Goal: Task Accomplishment & Management: Complete application form

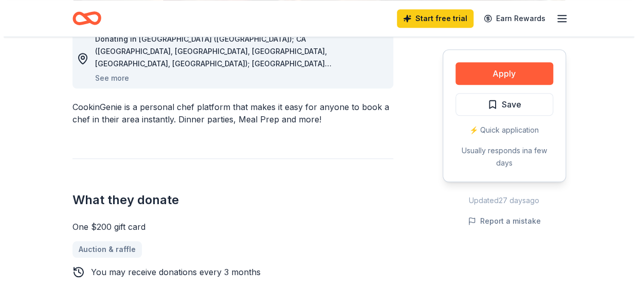
scroll to position [462, 0]
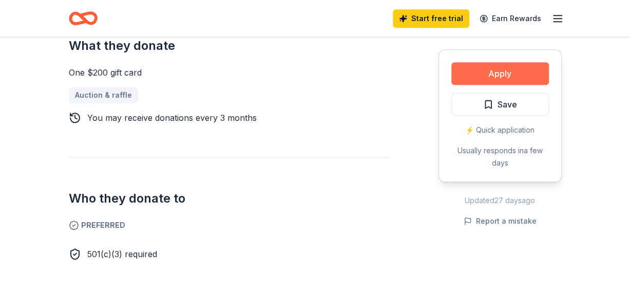
click at [514, 77] on button "Apply" at bounding box center [501, 73] width 98 height 23
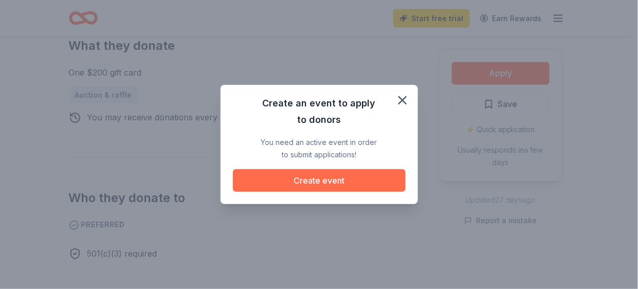
click at [328, 187] on button "Create event" at bounding box center [319, 180] width 173 height 23
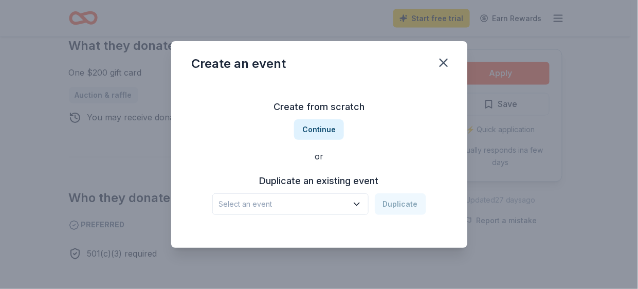
click at [362, 206] on icon "button" at bounding box center [356, 204] width 10 height 10
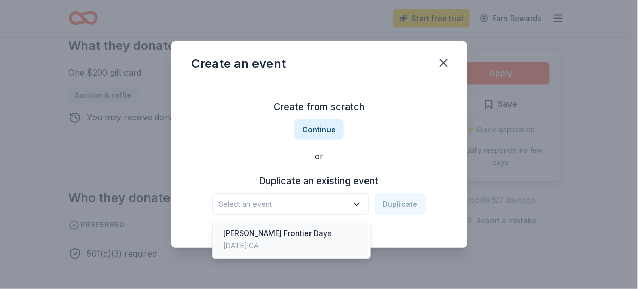
click at [323, 236] on div "[PERSON_NAME] Frontier Days [DATE] · CA" at bounding box center [291, 239] width 153 height 33
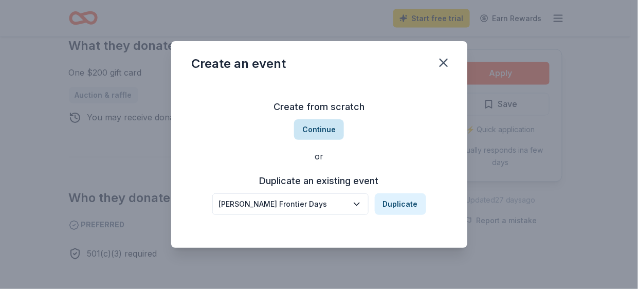
click at [320, 126] on button "Continue" at bounding box center [319, 129] width 50 height 21
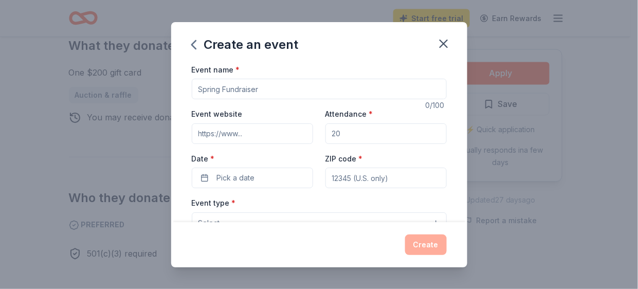
click at [241, 90] on input "Event name *" at bounding box center [319, 89] width 255 height 21
type input "[PERSON_NAME] Frontier Days"
click at [244, 137] on input "Event website" at bounding box center [252, 133] width 121 height 21
type input "[DOMAIN_NAME]"
click at [366, 129] on input "Attendance *" at bounding box center [385, 133] width 121 height 21
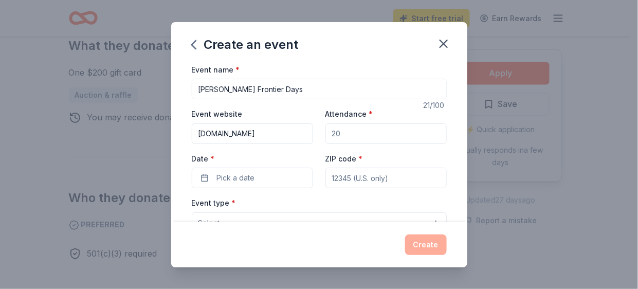
click at [412, 124] on input "Attendance *" at bounding box center [385, 133] width 121 height 21
type input "4"
type input "500"
click at [270, 176] on button "Pick a date" at bounding box center [252, 177] width 121 height 21
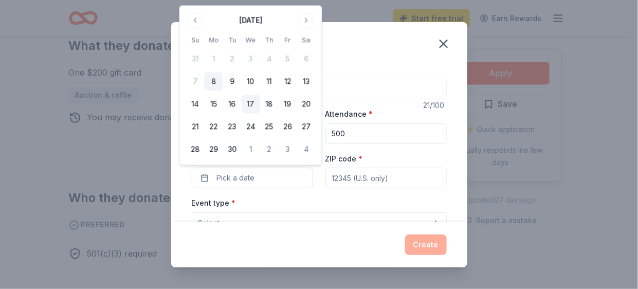
click at [254, 101] on button "17" at bounding box center [250, 104] width 18 height 18
click at [381, 183] on input "ZIP code *" at bounding box center [385, 177] width 121 height 21
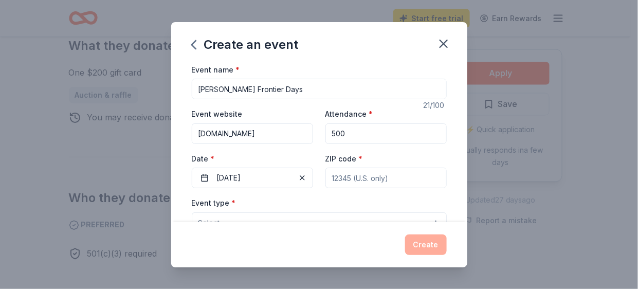
type input "95490"
type input "PO Box 800"
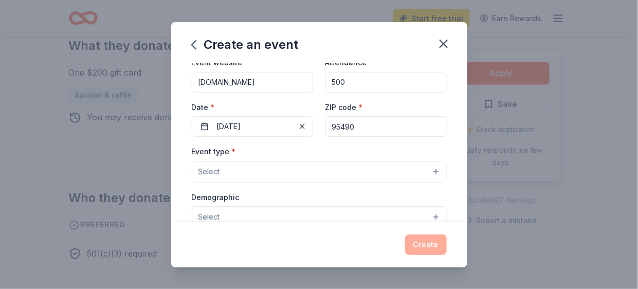
click at [226, 172] on button "Select" at bounding box center [319, 172] width 255 height 22
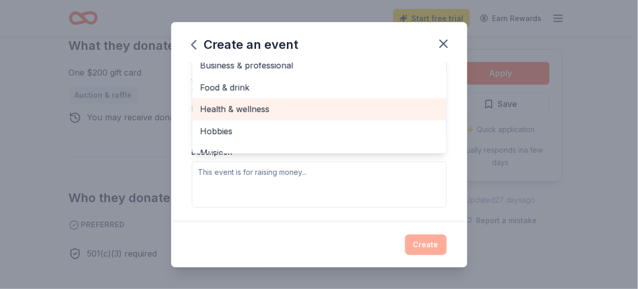
scroll to position [154, 0]
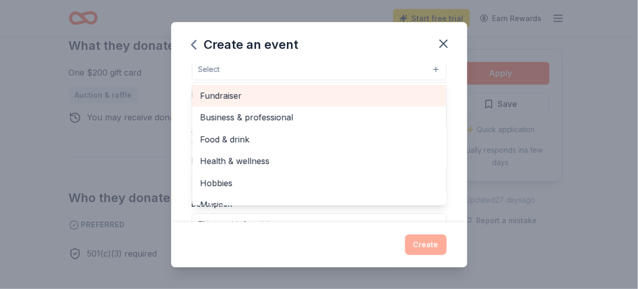
click at [267, 95] on span "Fundraiser" at bounding box center [318, 95] width 237 height 13
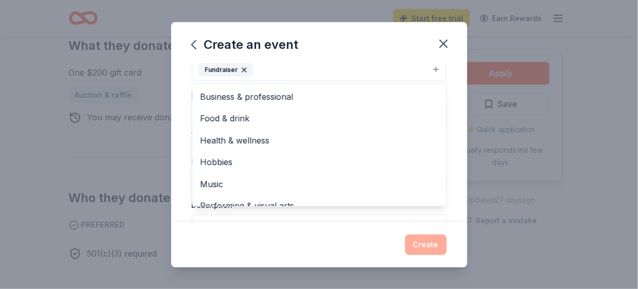
click at [342, 45] on div "Create an event Event name * [PERSON_NAME] Frontier Days 21 /100 Event website …" at bounding box center [319, 144] width 296 height 245
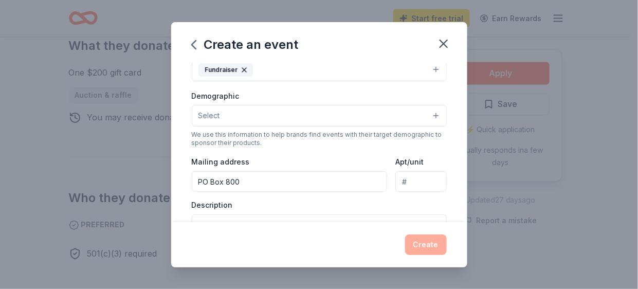
scroll to position [148, 0]
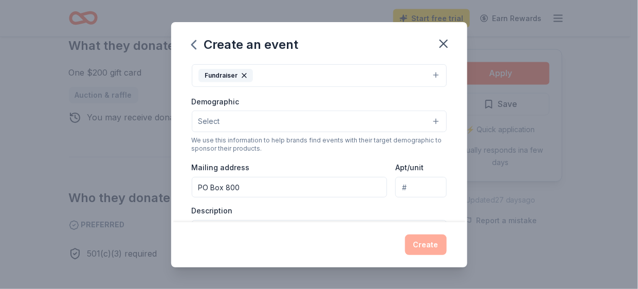
click at [257, 119] on button "Select" at bounding box center [319, 121] width 255 height 22
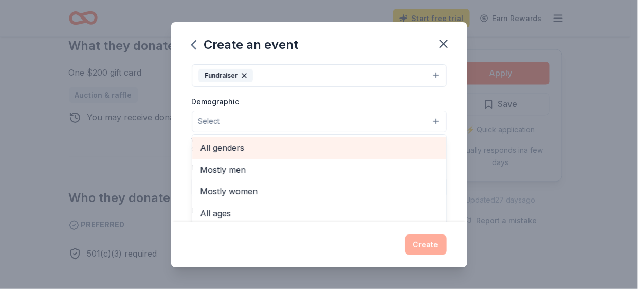
click at [250, 152] on div "All genders" at bounding box center [319, 148] width 254 height 22
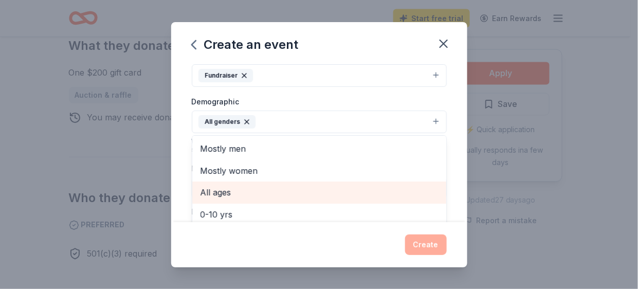
click at [253, 181] on div "All ages" at bounding box center [319, 192] width 254 height 22
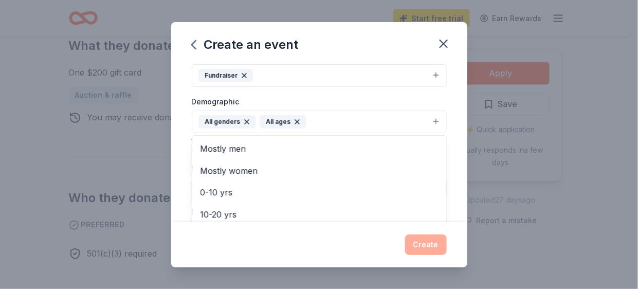
scroll to position [251, 0]
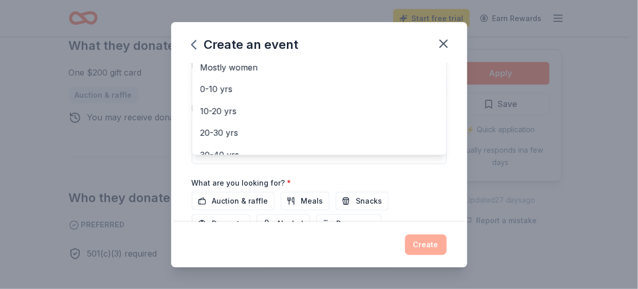
click at [346, 176] on div "Event name * [PERSON_NAME] Frontier Days 21 /100 Event website [DOMAIN_NAME] At…" at bounding box center [319, 50] width 255 height 477
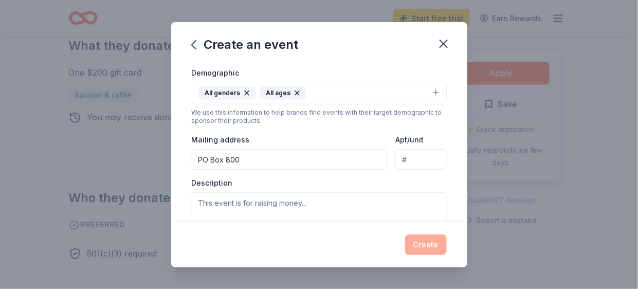
scroll to position [228, 0]
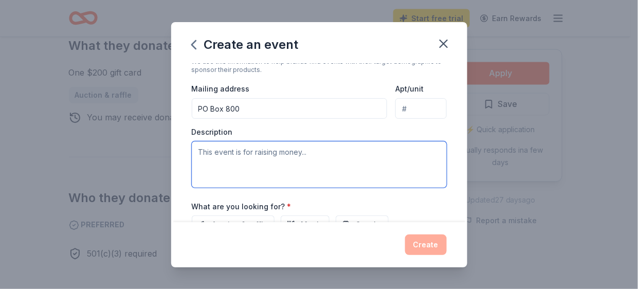
click at [209, 146] on textarea at bounding box center [319, 164] width 255 height 46
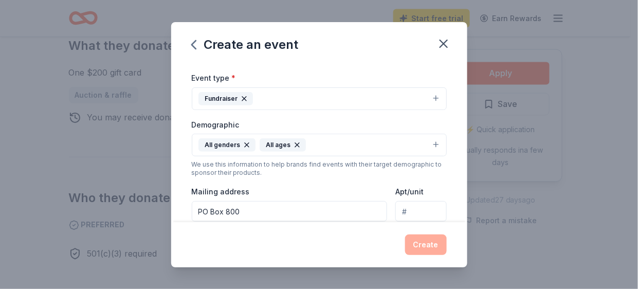
scroll to position [177, 0]
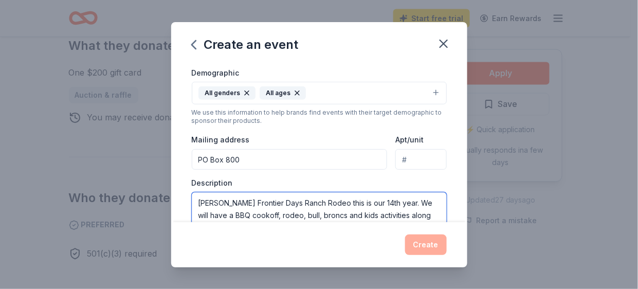
type textarea "[PERSON_NAME] Frontier Days Ranch Rodeo this is our 14th year. We will have a B…"
click at [400, 159] on input "Apt/unit" at bounding box center [420, 159] width 51 height 21
click at [328, 179] on div "Description [PERSON_NAME] Frontier Days Ranch Rodeo this is our 14th year. We w…" at bounding box center [319, 208] width 255 height 61
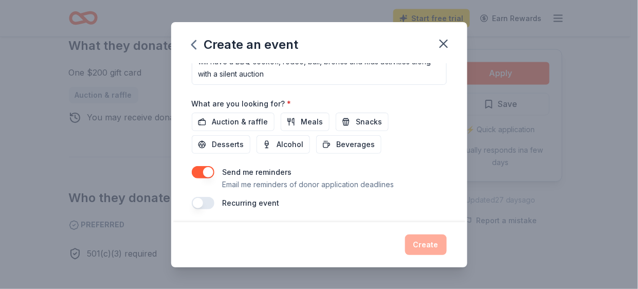
click at [202, 197] on button "button" at bounding box center [203, 203] width 23 height 12
click at [425, 245] on div "Create" at bounding box center [319, 244] width 255 height 21
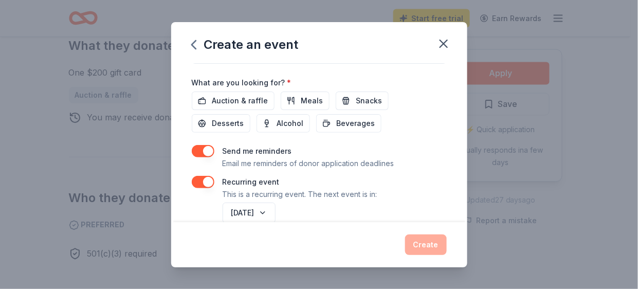
scroll to position [368, 0]
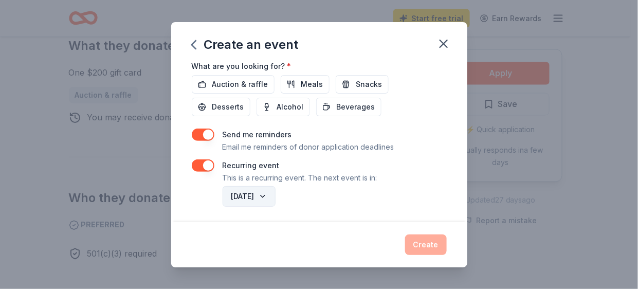
click at [266, 190] on button "[DATE]" at bounding box center [248, 196] width 53 height 21
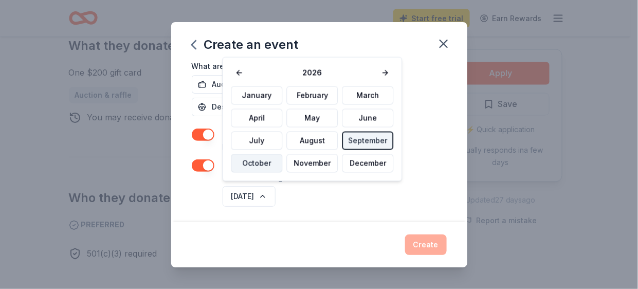
click at [275, 163] on button "October" at bounding box center [256, 163] width 51 height 18
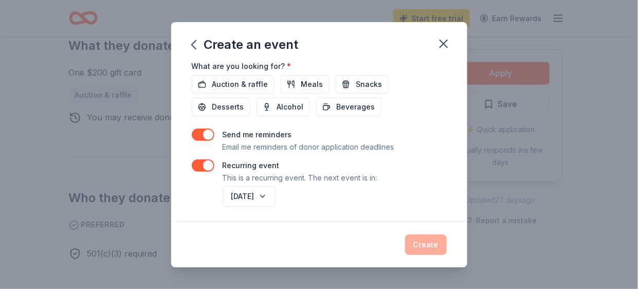
drag, startPoint x: 423, startPoint y: 251, endPoint x: 425, endPoint y: 237, distance: 14.5
click at [423, 251] on div "Create" at bounding box center [319, 244] width 255 height 21
click at [425, 237] on div "Create" at bounding box center [319, 244] width 255 height 21
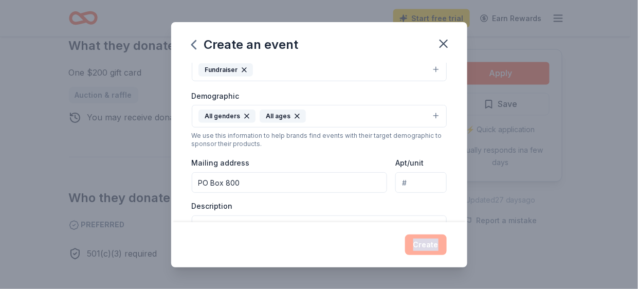
scroll to position [206, 0]
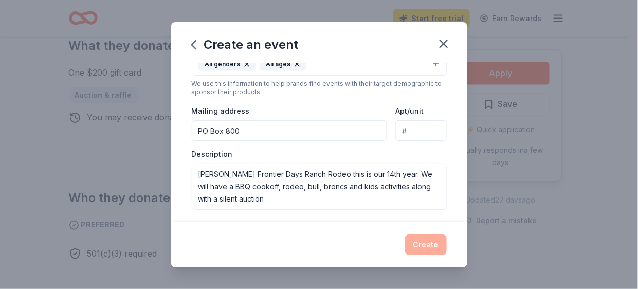
click at [341, 131] on input "PO Box 800" at bounding box center [290, 130] width 196 height 21
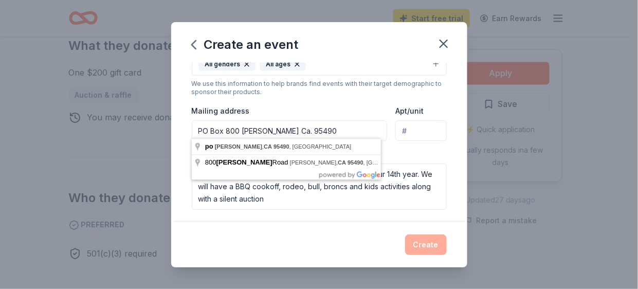
type input "PO Box 800 [PERSON_NAME] Ca. 95490"
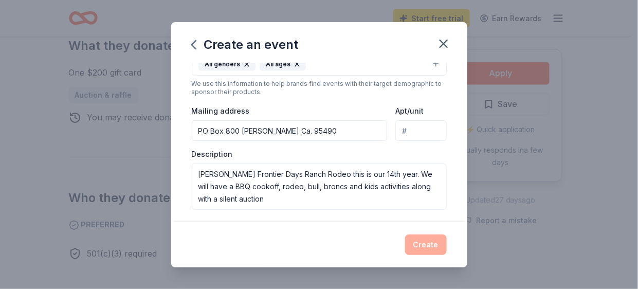
click at [333, 230] on div "Create" at bounding box center [319, 244] width 296 height 45
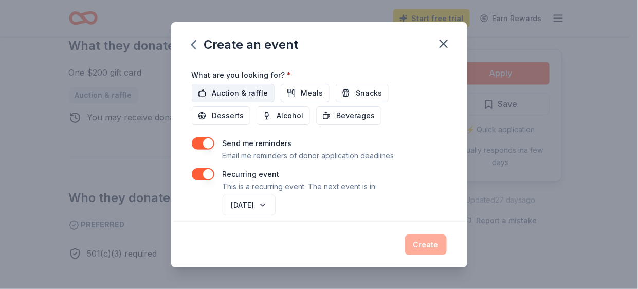
click at [247, 88] on span "Auction & raffle" at bounding box center [240, 93] width 56 height 12
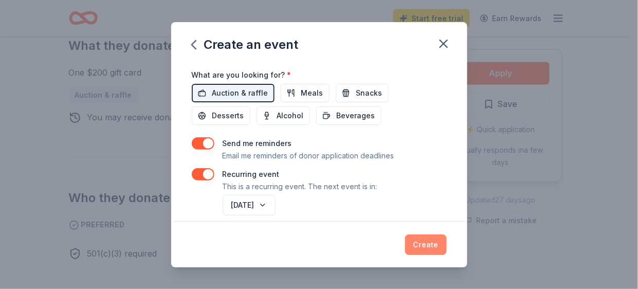
click at [435, 243] on button "Create" at bounding box center [426, 244] width 42 height 21
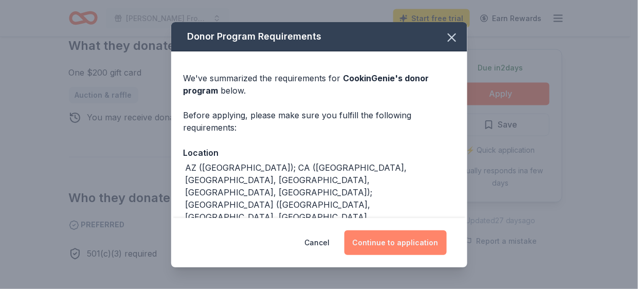
click at [393, 246] on button "Continue to application" at bounding box center [395, 242] width 102 height 25
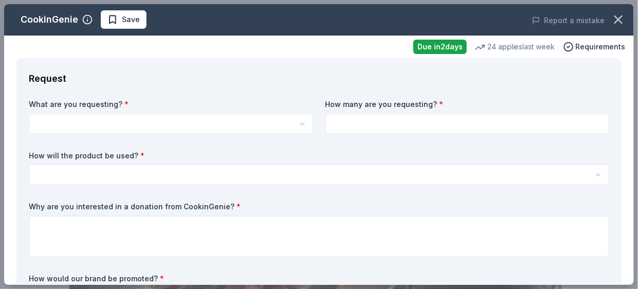
click at [83, 125] on html "10% [PERSON_NAME] Frontier Days Start free trial Earn Rewards Due [DATE] Share …" at bounding box center [319, 144] width 638 height 289
click at [83, 125] on html "10% [PERSON_NAME] Frontier Days Save Apply Due [DATE] Share CookinGenie 5.0 • 7…" at bounding box center [319, 144] width 638 height 289
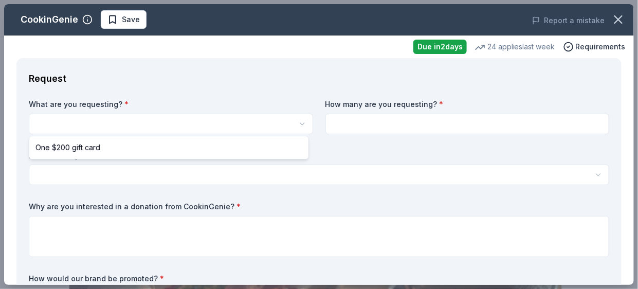
select select "One $200 gift card"
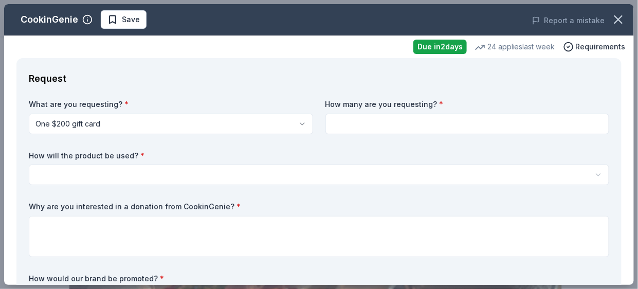
click at [376, 123] on input at bounding box center [467, 124] width 284 height 21
type input "1"
click at [59, 173] on html "10% [PERSON_NAME] Frontier Days Save Apply Due [DATE] Share CookinGenie 5.0 • 7…" at bounding box center [319, 144] width 638 height 289
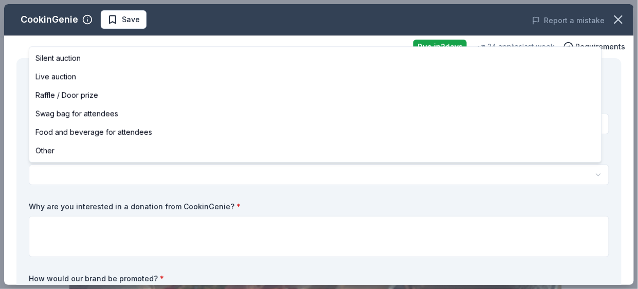
select select "silentAuction"
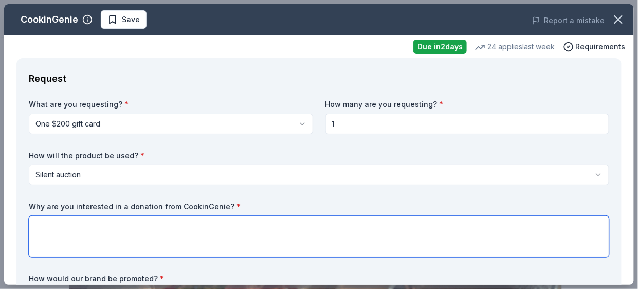
click at [65, 229] on textarea at bounding box center [319, 236] width 580 height 41
type textarea "T"
type textarea "w"
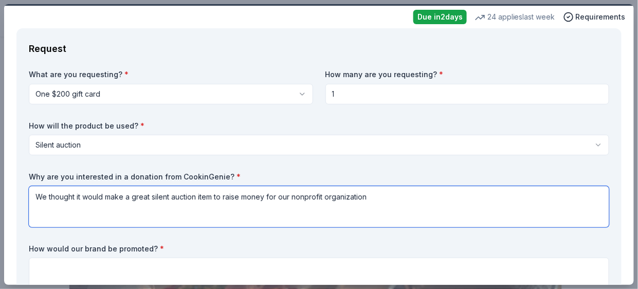
scroll to position [51, 0]
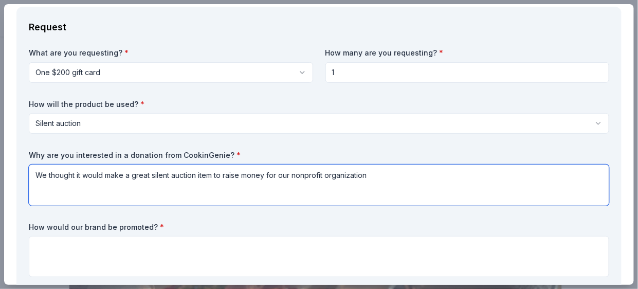
type textarea "We thought it would make a great silent auction item to raise money for our non…"
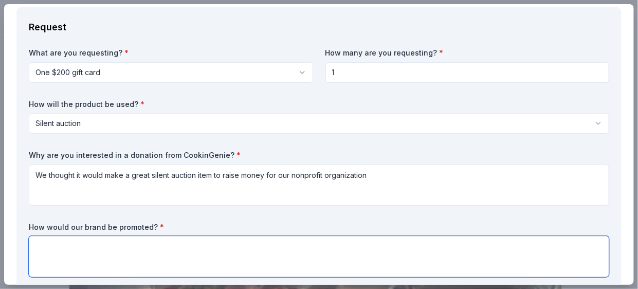
click at [36, 242] on textarea at bounding box center [319, 256] width 580 height 41
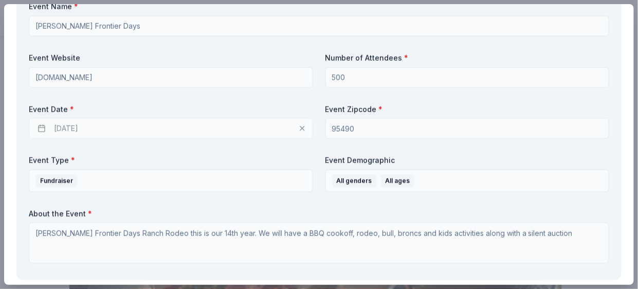
scroll to position [411, 0]
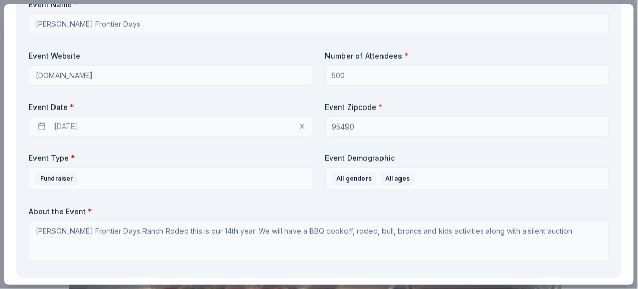
type textarea "it will be on our list that is advertised what is in the auction"
click at [138, 120] on div "[DATE]" at bounding box center [171, 126] width 284 height 21
click at [303, 128] on div "[DATE]" at bounding box center [171, 126] width 284 height 21
click at [300, 128] on div "[DATE]" at bounding box center [171, 126] width 284 height 21
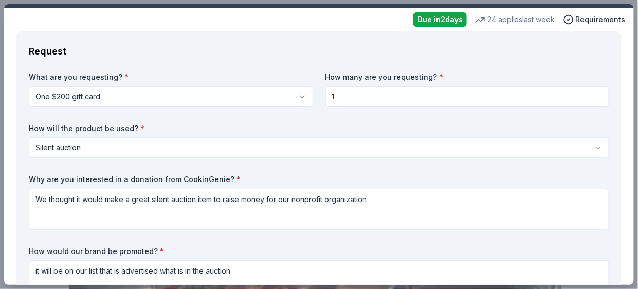
scroll to position [0, 0]
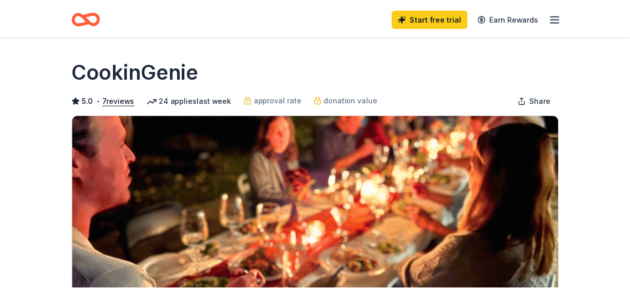
scroll to position [206, 0]
